Goal: Task Accomplishment & Management: Manage account settings

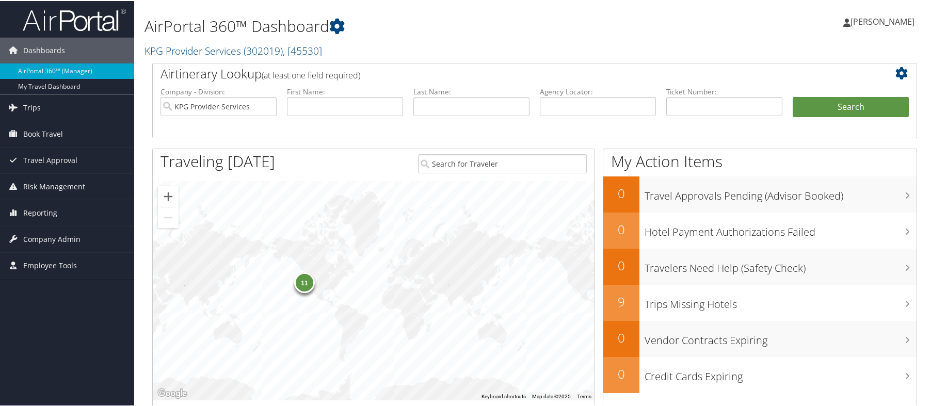
drag, startPoint x: 533, startPoint y: 35, endPoint x: 453, endPoint y: 33, distance: 80.5
click at [533, 36] on h1 "AirPortal 360™ Dashboard" at bounding box center [404, 25] width 520 height 22
click at [84, 136] on link "Book Travel" at bounding box center [67, 133] width 134 height 26
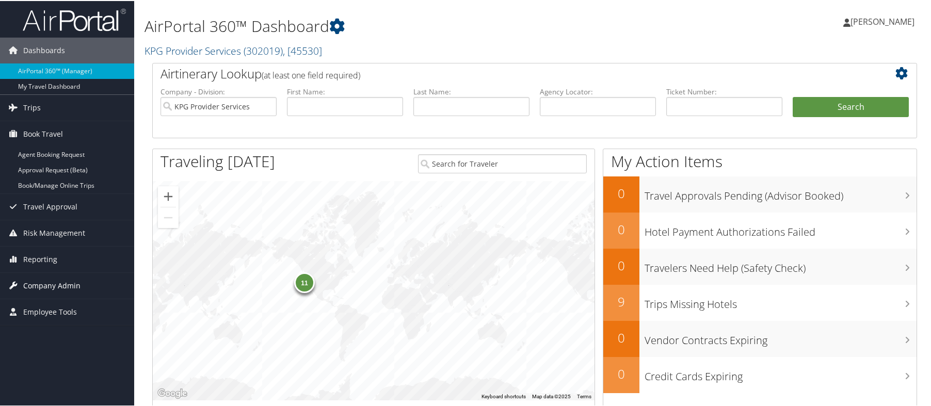
click at [84, 284] on link "Company Admin" at bounding box center [67, 285] width 134 height 26
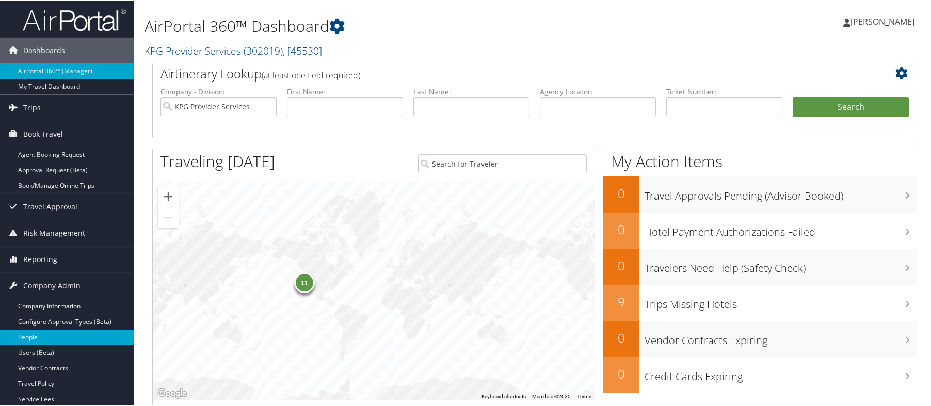
click at [71, 340] on link "People" at bounding box center [67, 336] width 134 height 15
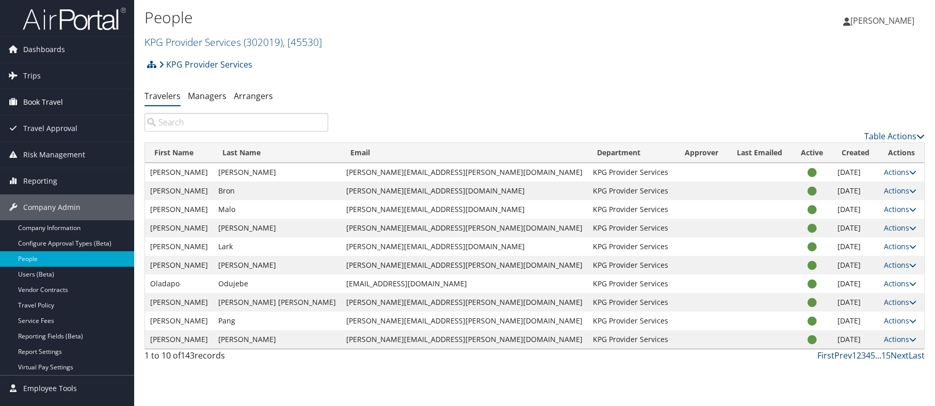
click at [60, 102] on span "Book Travel" at bounding box center [43, 102] width 40 height 26
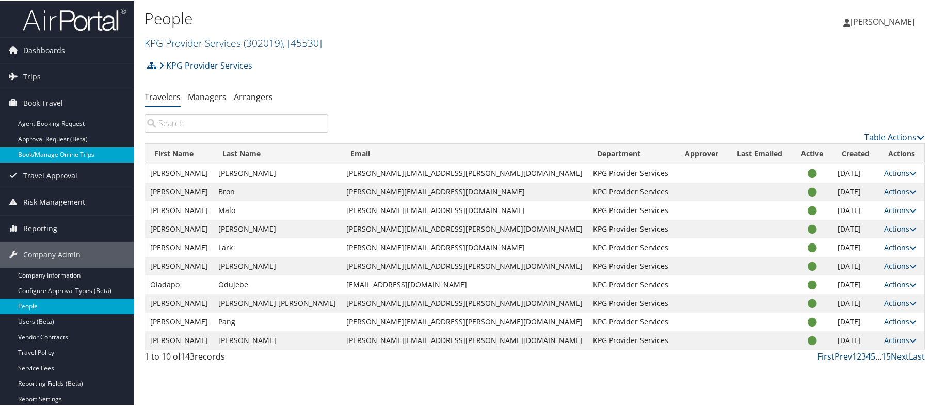
click at [67, 151] on link "Book/Manage Online Trips" at bounding box center [67, 153] width 134 height 15
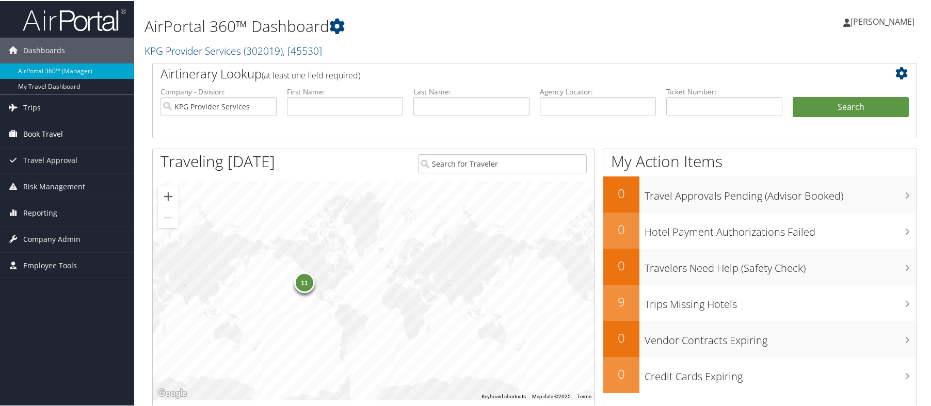
click at [50, 132] on span "Book Travel" at bounding box center [43, 133] width 40 height 26
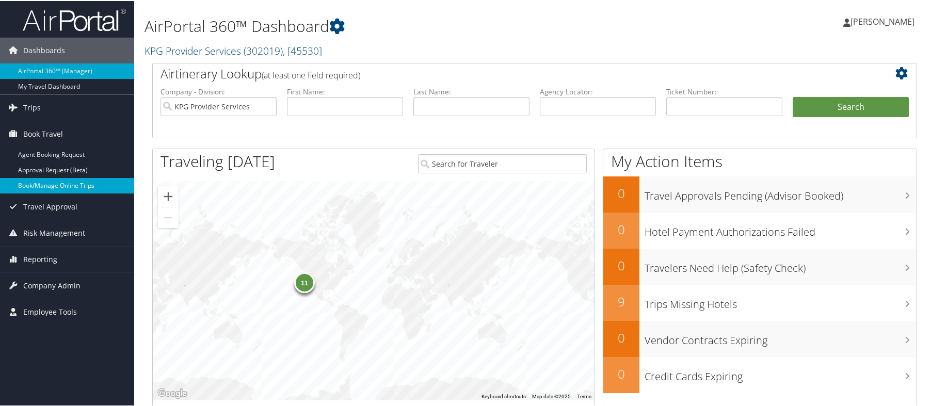
click at [59, 184] on link "Book/Manage Online Trips" at bounding box center [67, 184] width 134 height 15
click at [77, 250] on link "Reporting" at bounding box center [67, 259] width 134 height 26
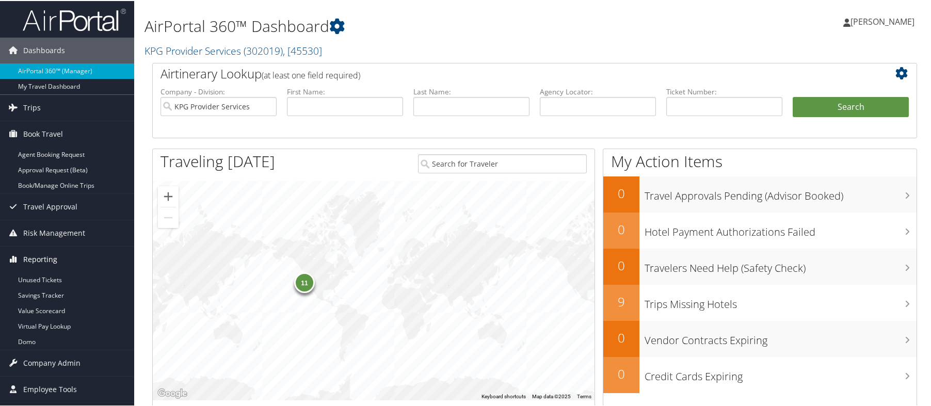
scroll to position [52, 0]
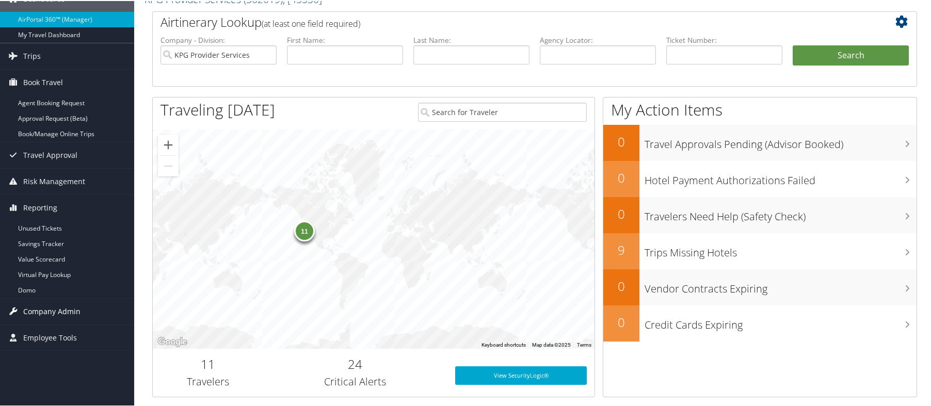
click at [80, 311] on link "Company Admin" at bounding box center [67, 311] width 134 height 26
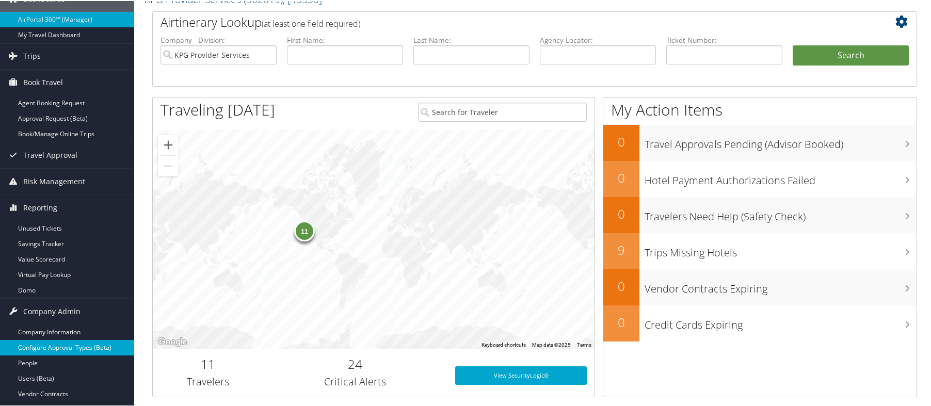
scroll to position [103, 0]
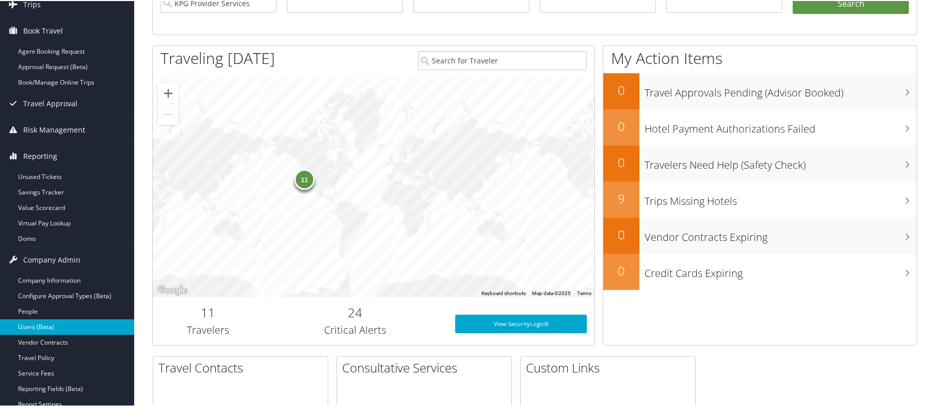
click at [74, 329] on link "Users (Beta)" at bounding box center [67, 325] width 134 height 15
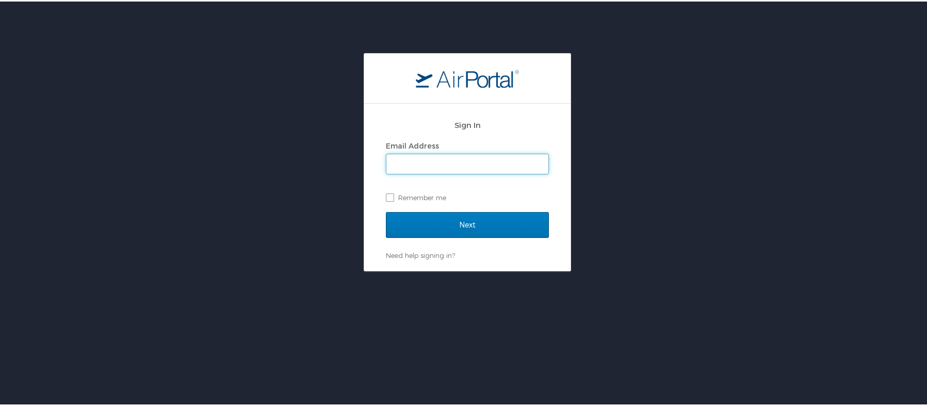
click at [457, 166] on input "Email Address" at bounding box center [467, 163] width 162 height 20
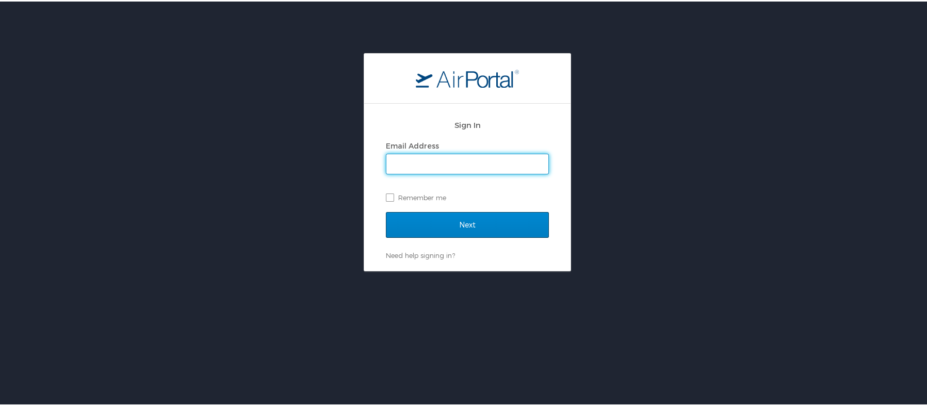
type input "[PERSON_NAME][EMAIL_ADDRESS][DOMAIN_NAME]"
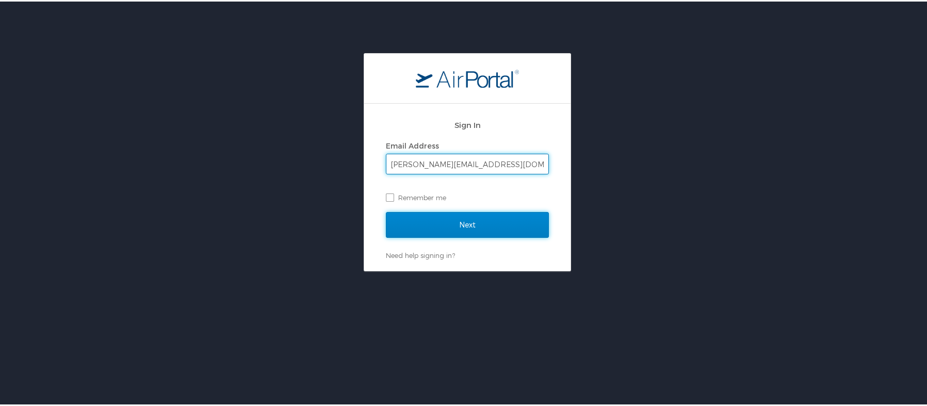
click at [475, 219] on input "Next" at bounding box center [467, 224] width 163 height 26
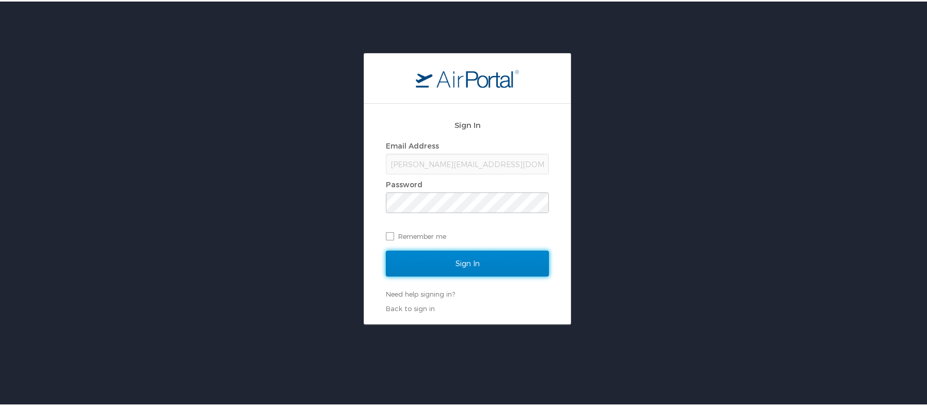
click at [464, 254] on input "Sign In" at bounding box center [467, 262] width 163 height 26
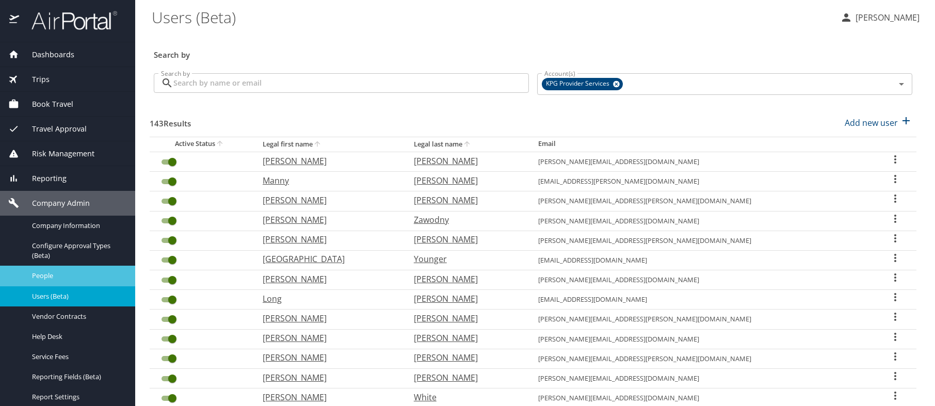
click at [79, 273] on span "People" at bounding box center [77, 276] width 91 height 10
